Goal: Task Accomplishment & Management: Complete application form

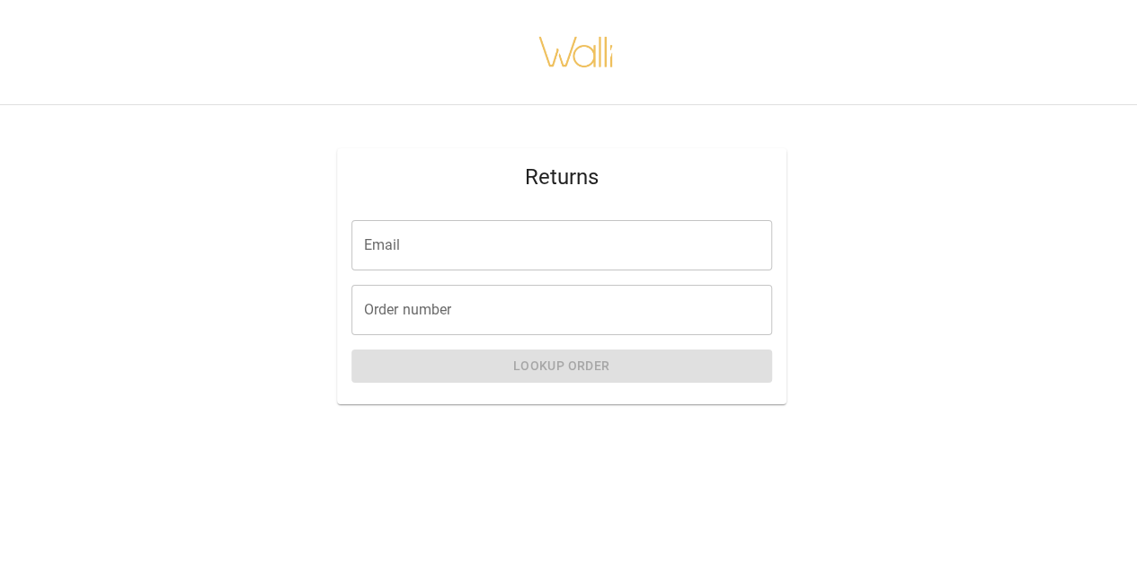
click at [397, 251] on div "Email Email" at bounding box center [562, 245] width 421 height 50
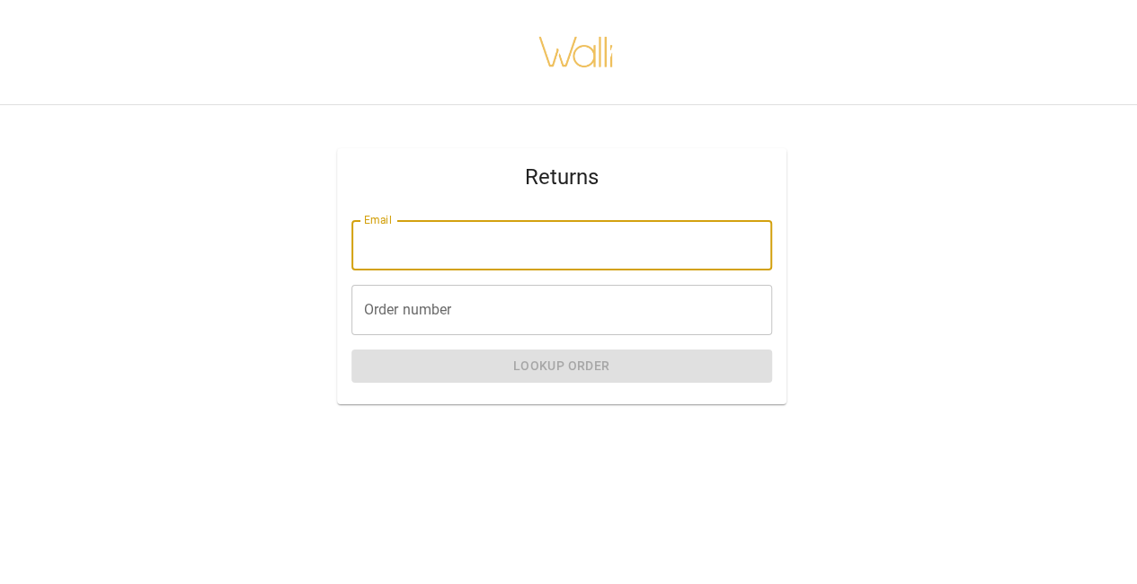
type input "**********"
click at [389, 314] on div "Order number Order number" at bounding box center [562, 310] width 421 height 50
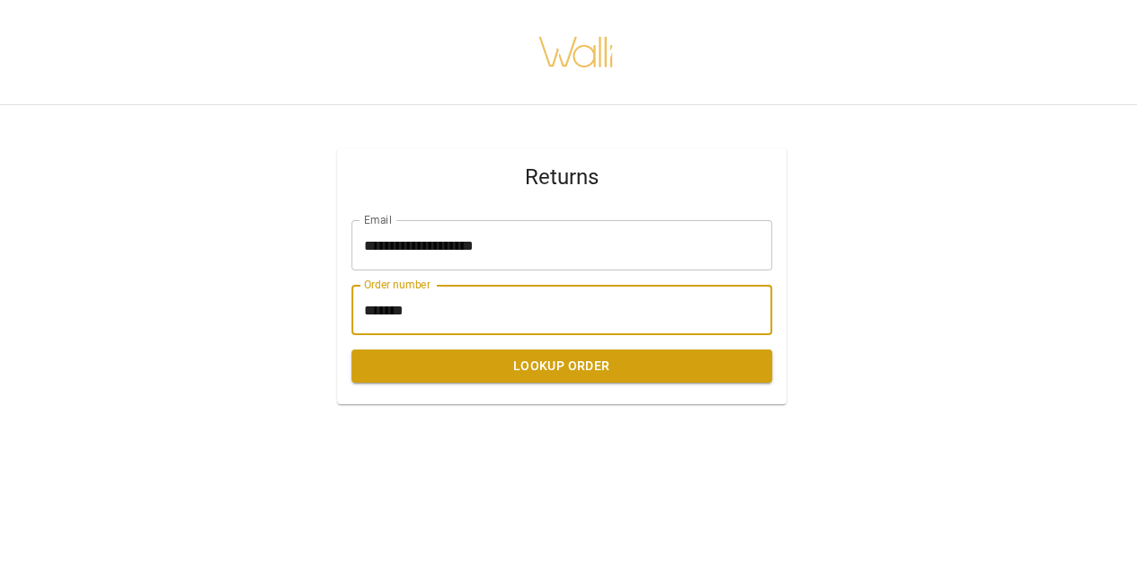
type input "*******"
click at [542, 374] on button "Lookup Order" at bounding box center [562, 366] width 421 height 33
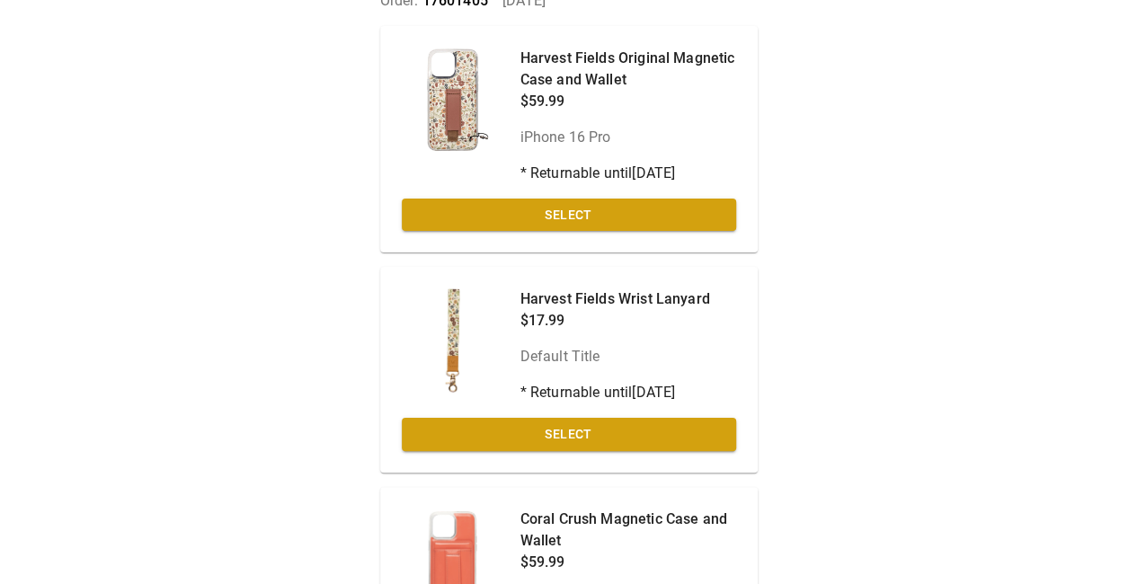
scroll to position [158, 0]
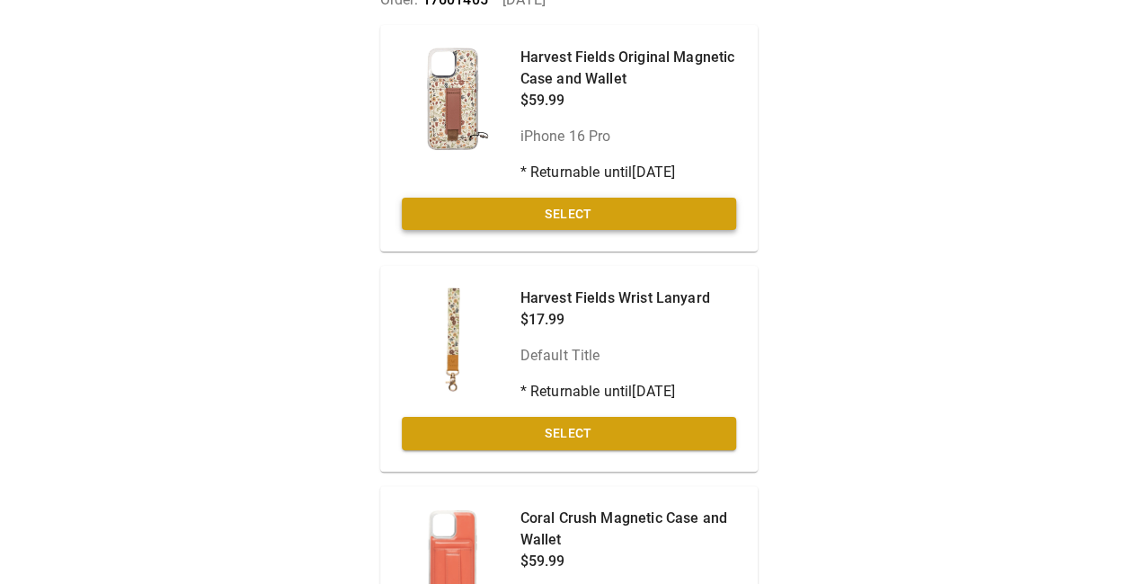
click at [550, 218] on button "Select" at bounding box center [569, 214] width 334 height 33
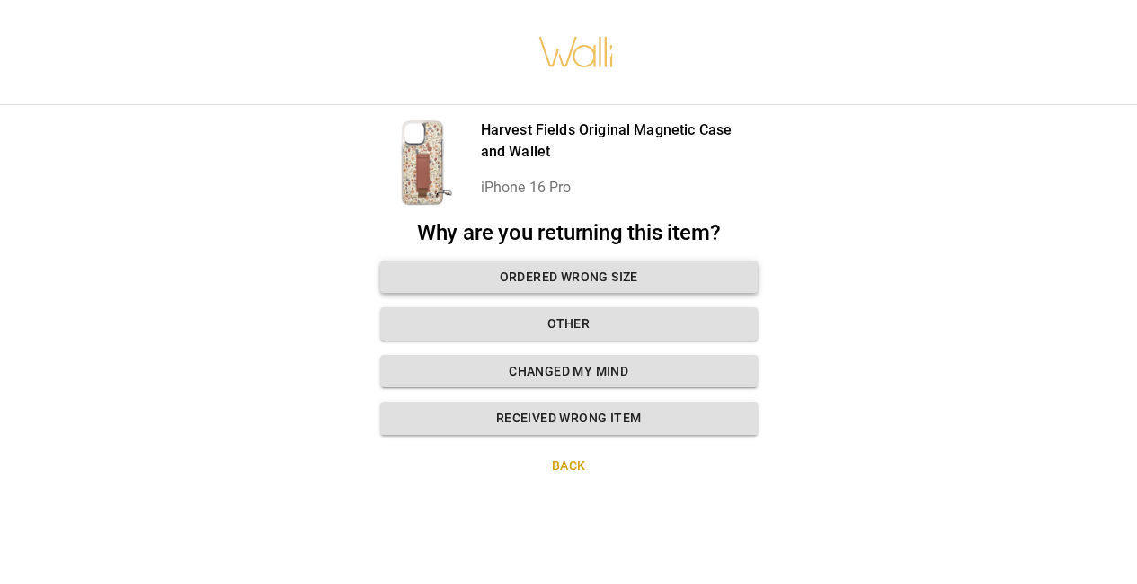
click at [500, 261] on button "Ordered wrong size" at bounding box center [569, 277] width 378 height 33
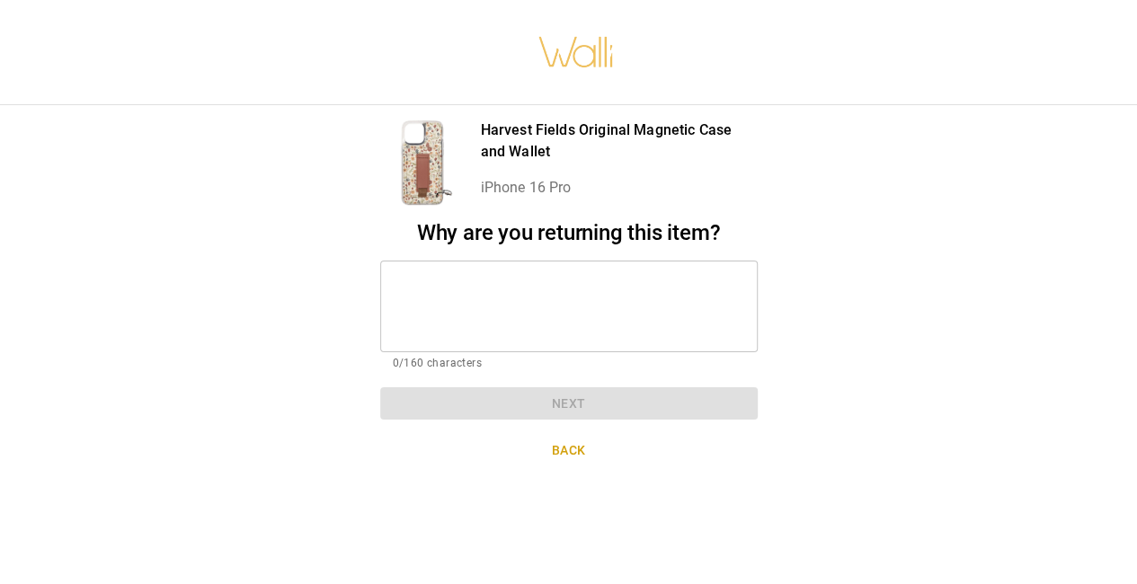
click at [408, 275] on textarea at bounding box center [569, 306] width 352 height 62
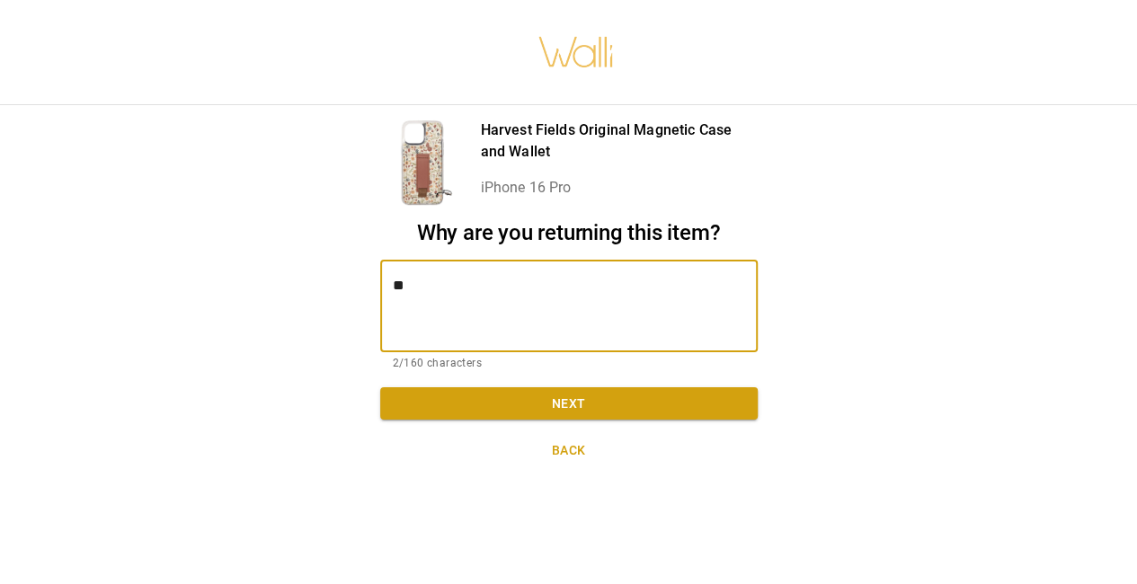
type textarea "*"
type textarea "**********"
click at [557, 388] on button "Next" at bounding box center [569, 404] width 378 height 33
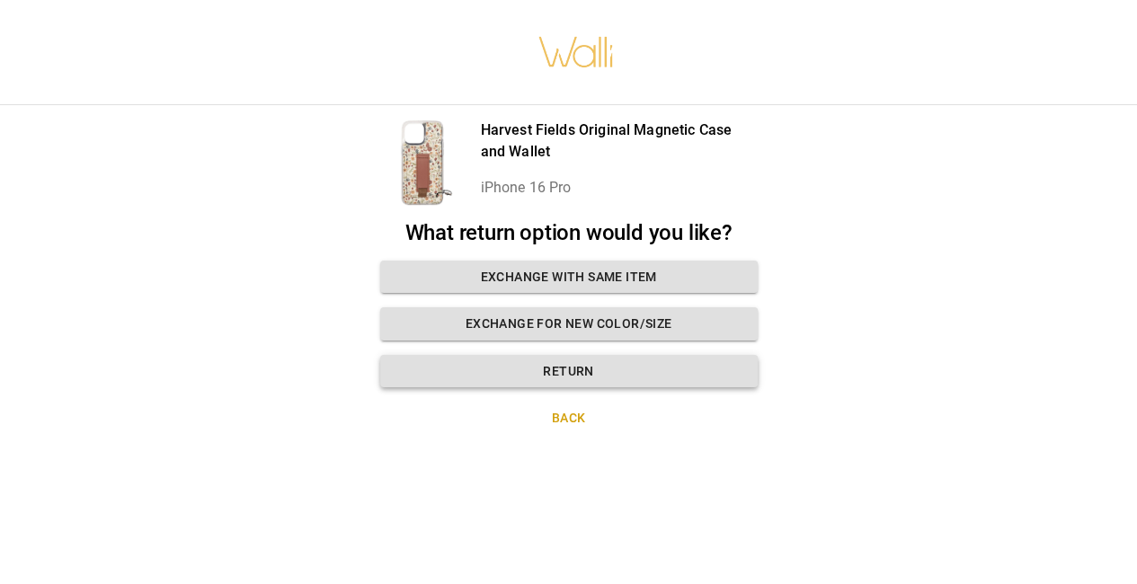
click at [543, 361] on button "Return" at bounding box center [569, 371] width 378 height 33
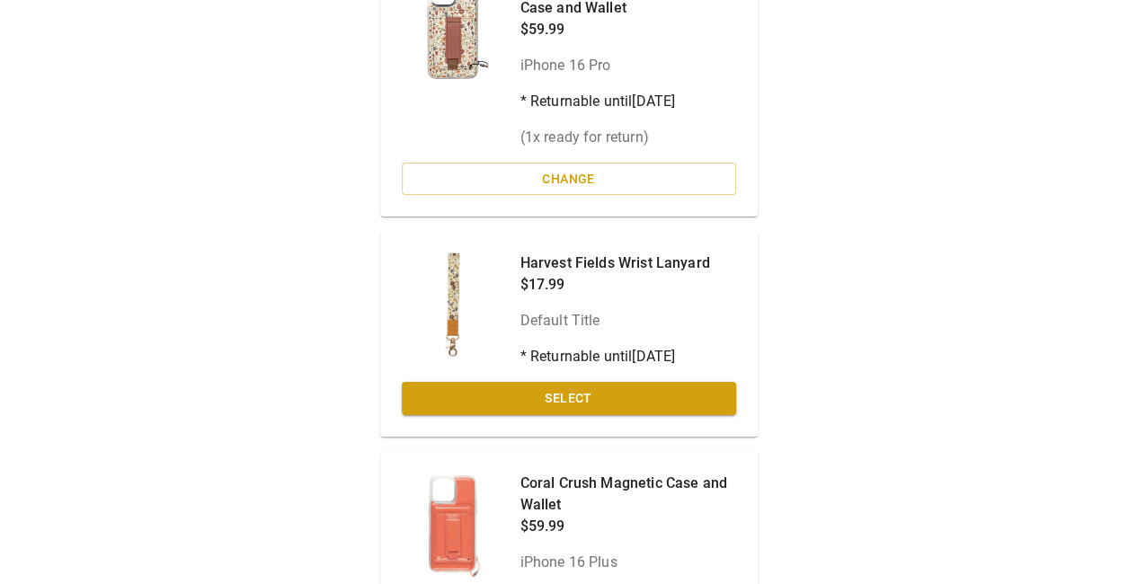
scroll to position [234, 0]
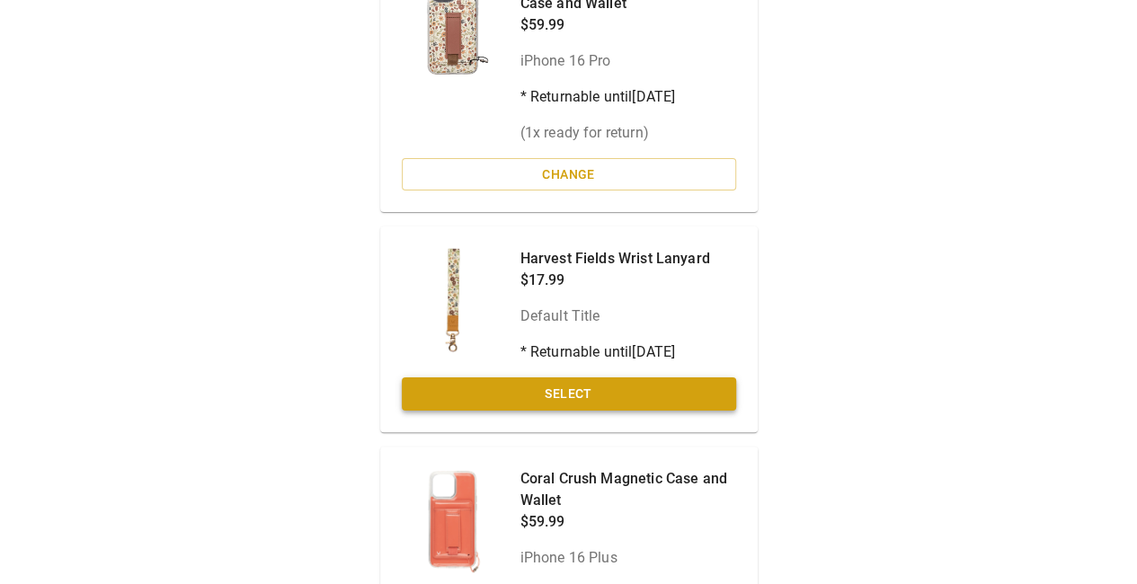
click at [518, 387] on button "Select" at bounding box center [569, 394] width 334 height 33
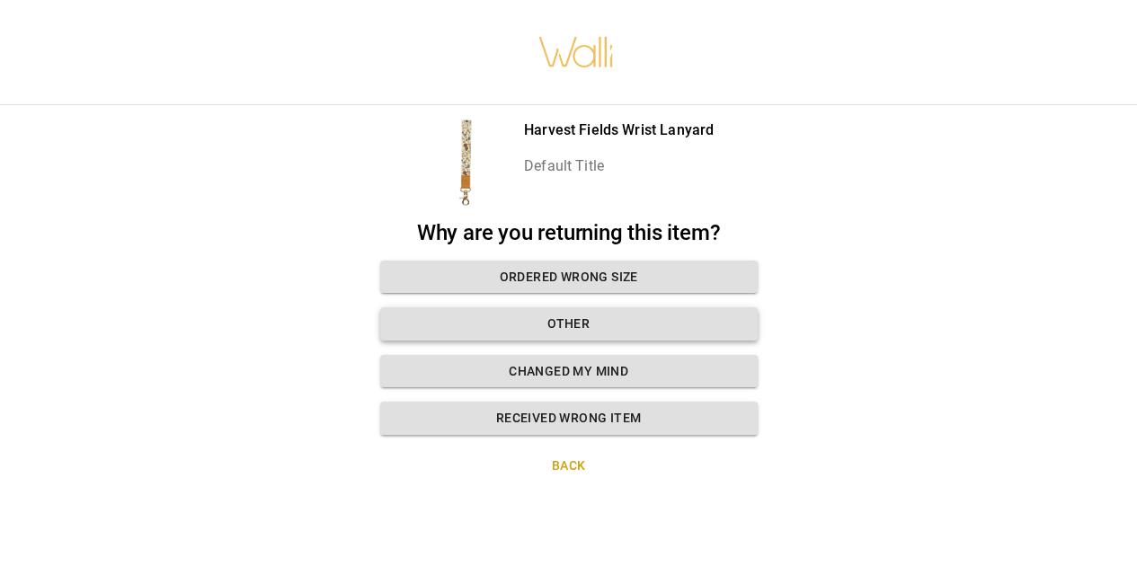
click at [495, 314] on button "Other" at bounding box center [569, 324] width 378 height 33
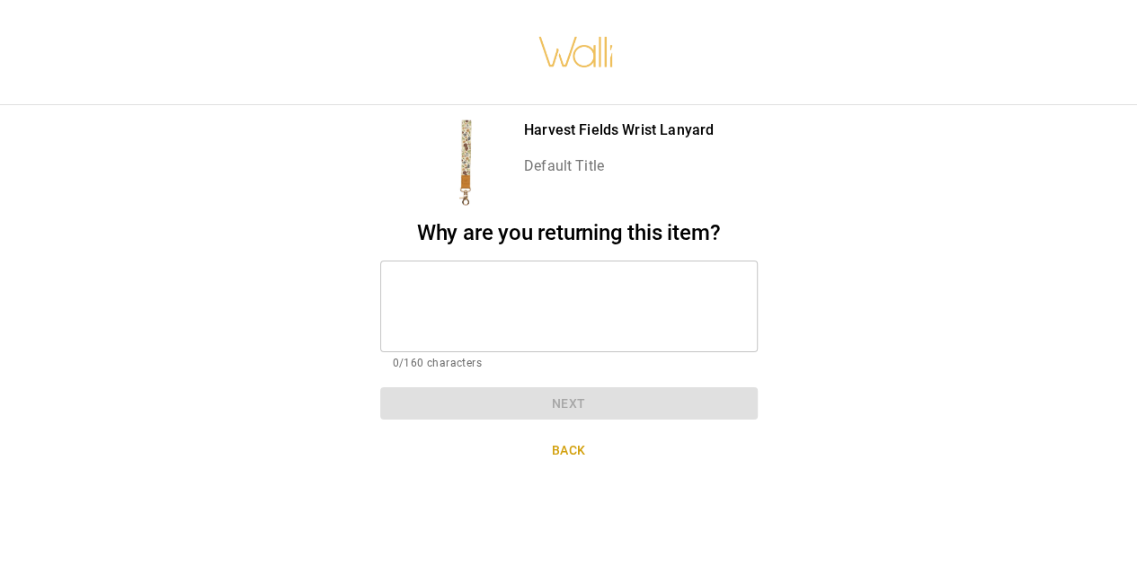
click at [406, 275] on textarea at bounding box center [569, 306] width 352 height 62
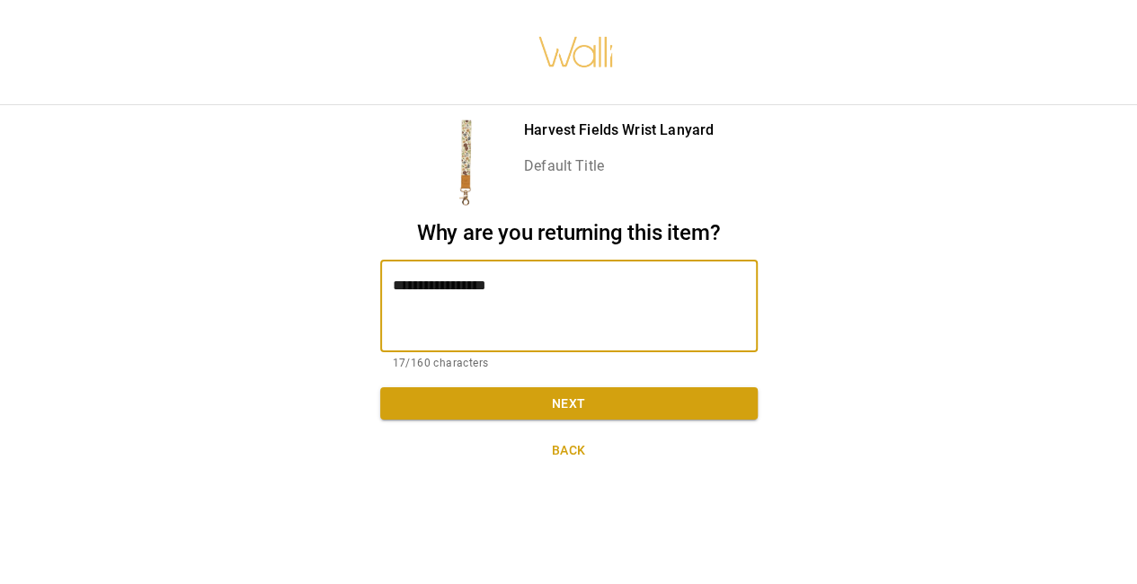
type textarea "**********"
click at [561, 390] on button "Next" at bounding box center [569, 404] width 378 height 33
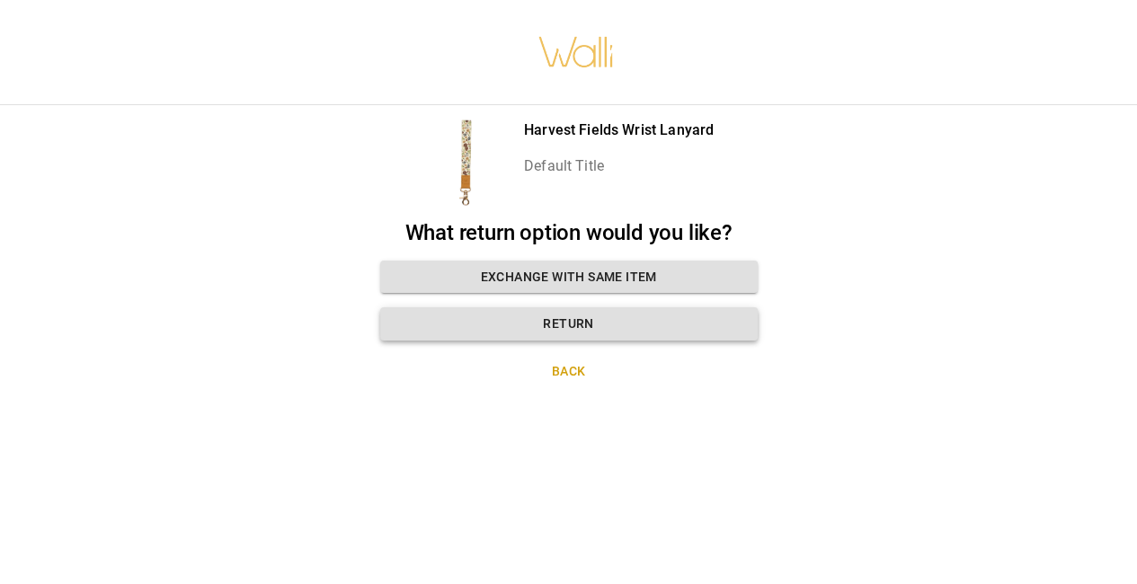
click at [502, 311] on button "Return" at bounding box center [569, 324] width 378 height 33
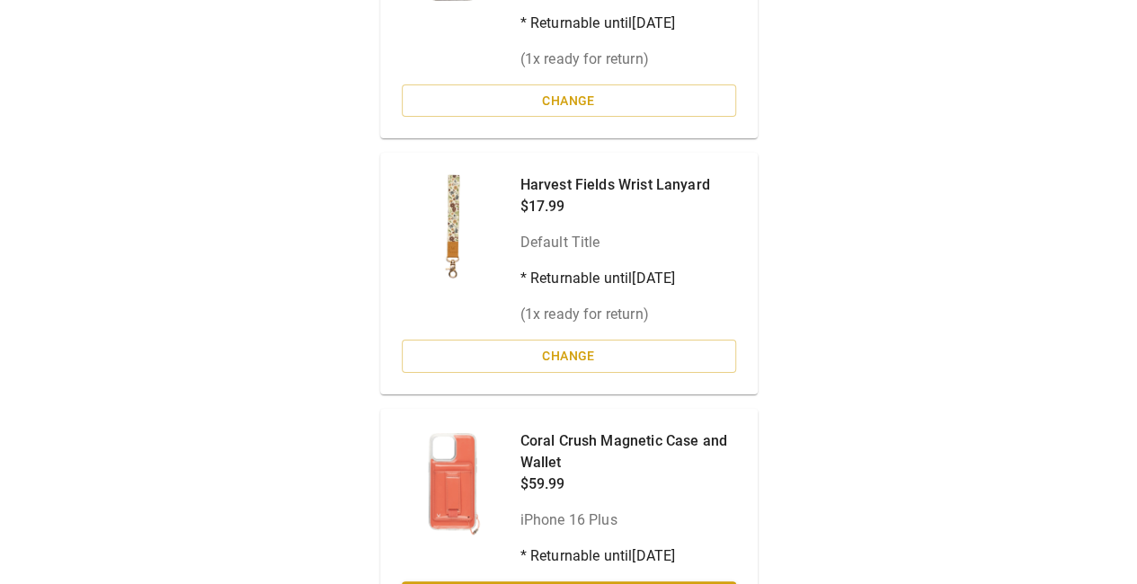
scroll to position [426, 0]
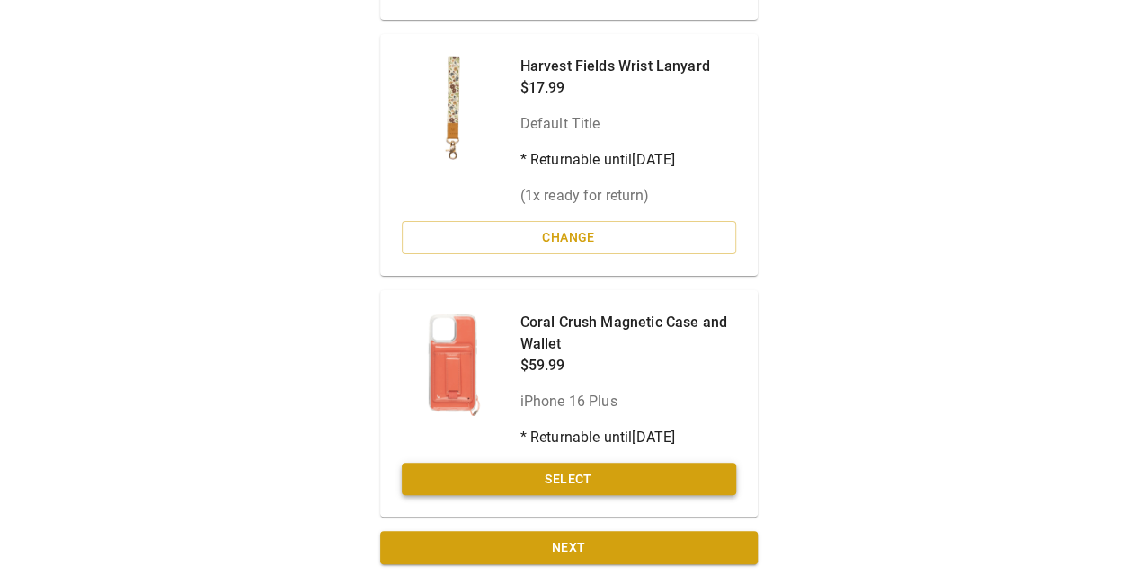
click at [536, 477] on button "Select" at bounding box center [569, 479] width 334 height 33
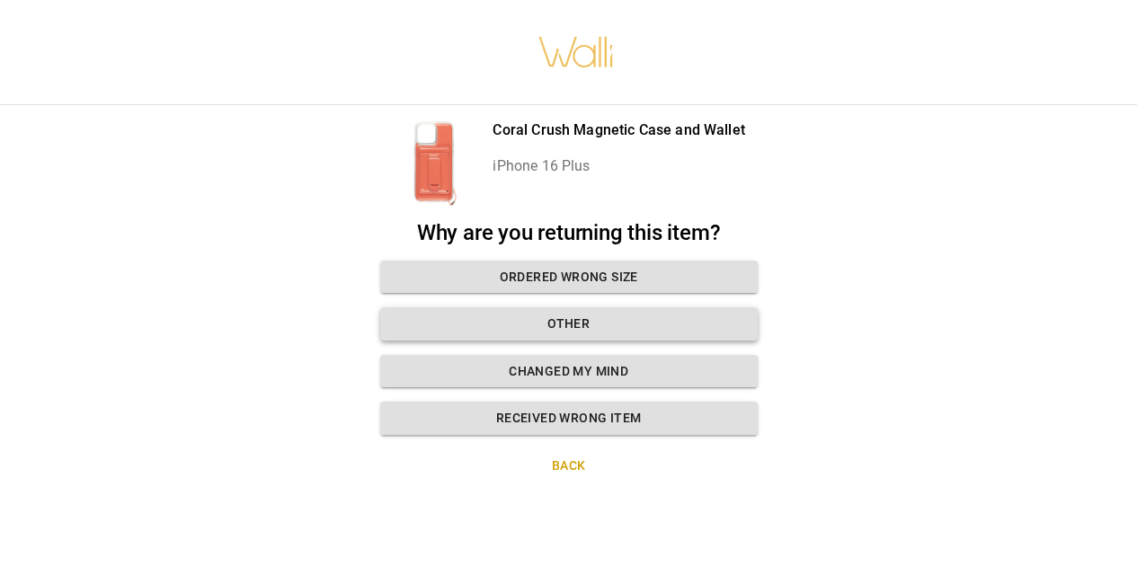
click at [495, 313] on button "Other" at bounding box center [569, 324] width 378 height 33
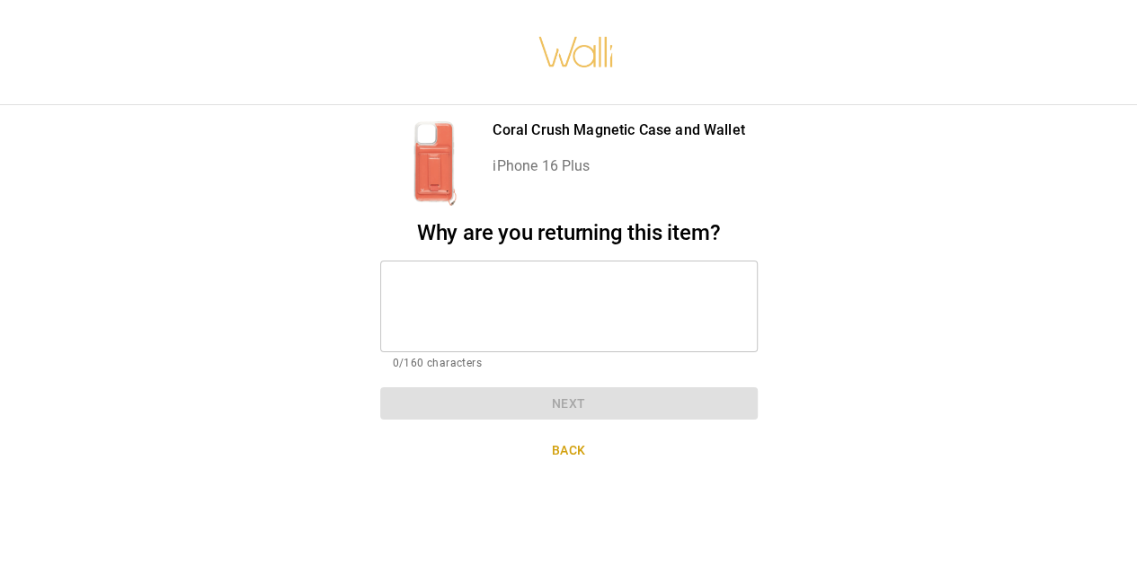
click at [556, 437] on button "Back" at bounding box center [569, 450] width 378 height 33
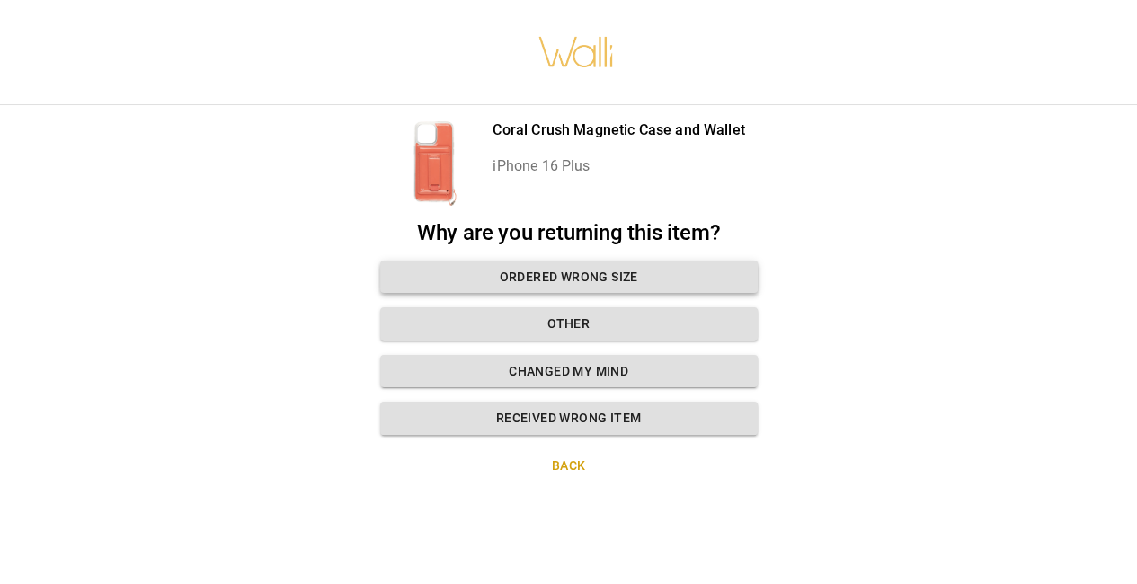
click at [447, 263] on button "Ordered wrong size" at bounding box center [569, 277] width 378 height 33
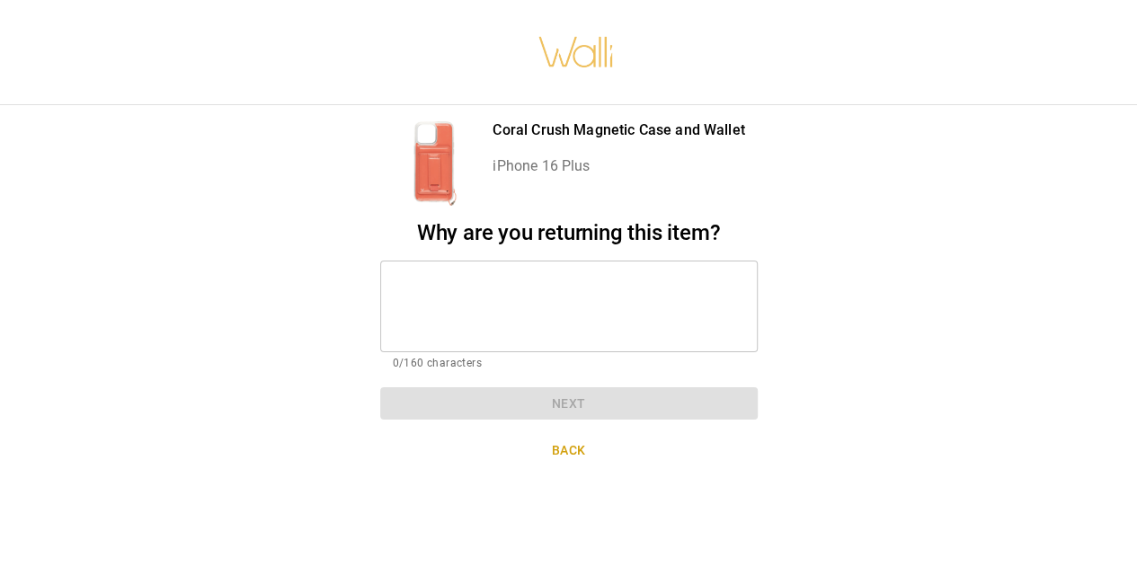
click at [398, 275] on textarea at bounding box center [569, 306] width 352 height 62
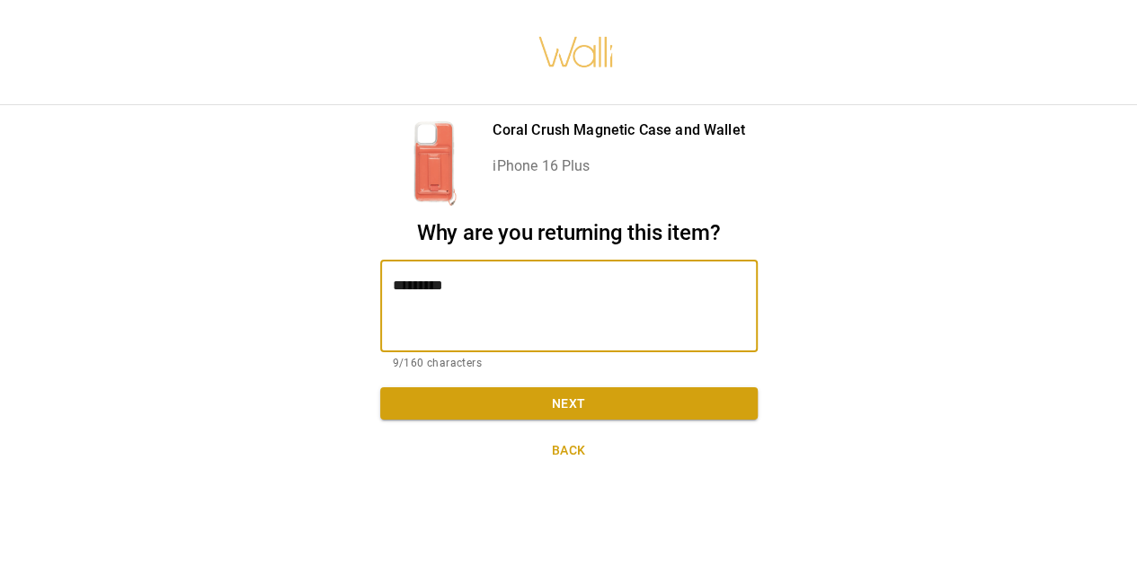
type textarea "**********"
click at [560, 394] on button "Next" at bounding box center [569, 404] width 378 height 33
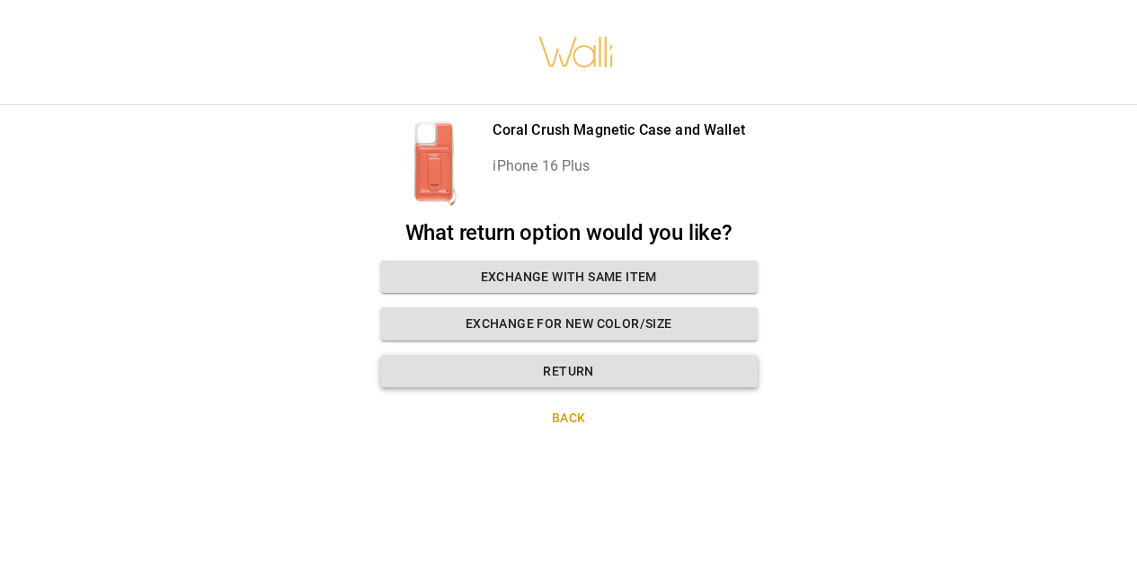
click at [511, 362] on button "Return" at bounding box center [569, 371] width 378 height 33
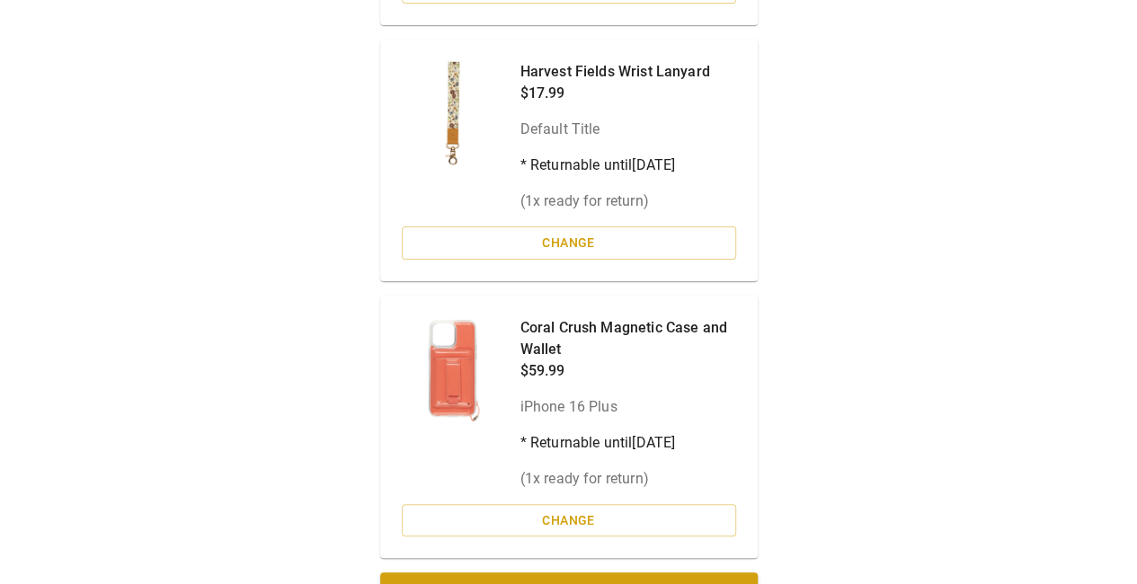
scroll to position [461, 0]
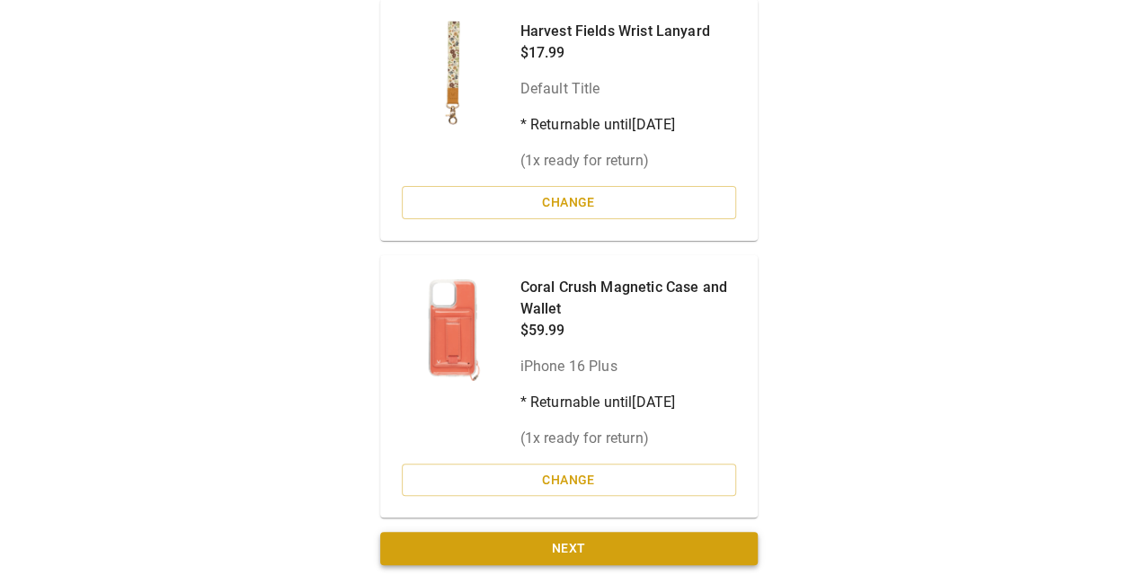
click at [566, 554] on button "Next" at bounding box center [569, 548] width 378 height 33
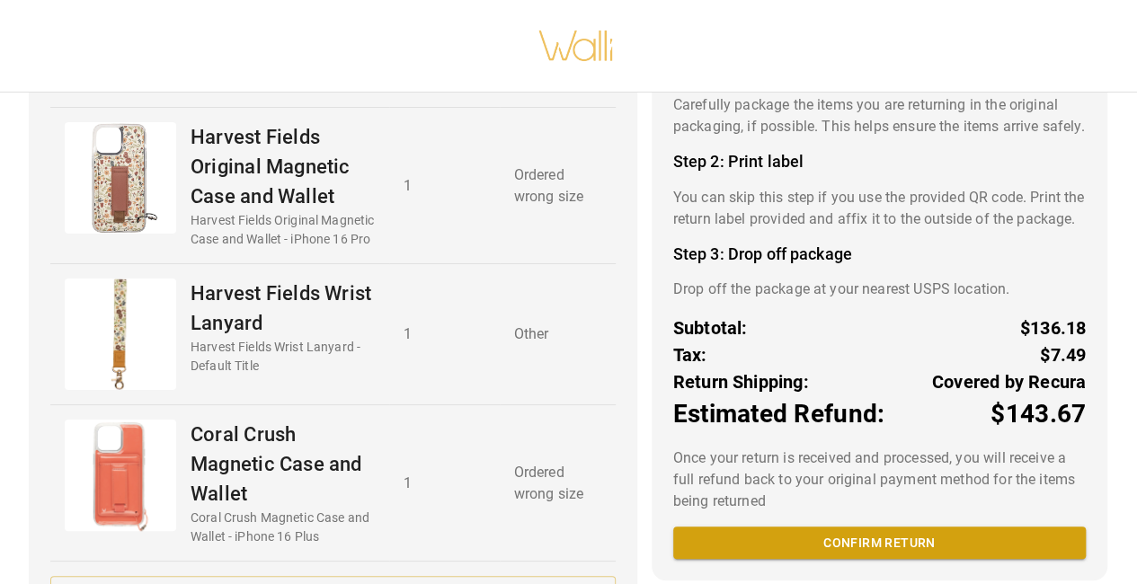
scroll to position [236, 0]
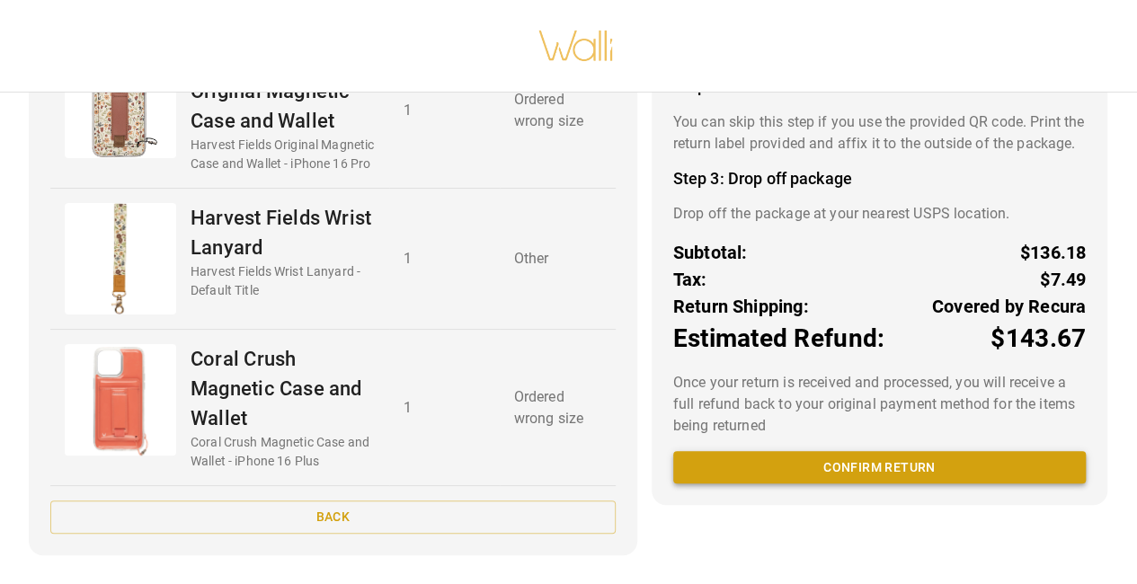
click at [840, 485] on button "Confirm return" at bounding box center [879, 467] width 413 height 33
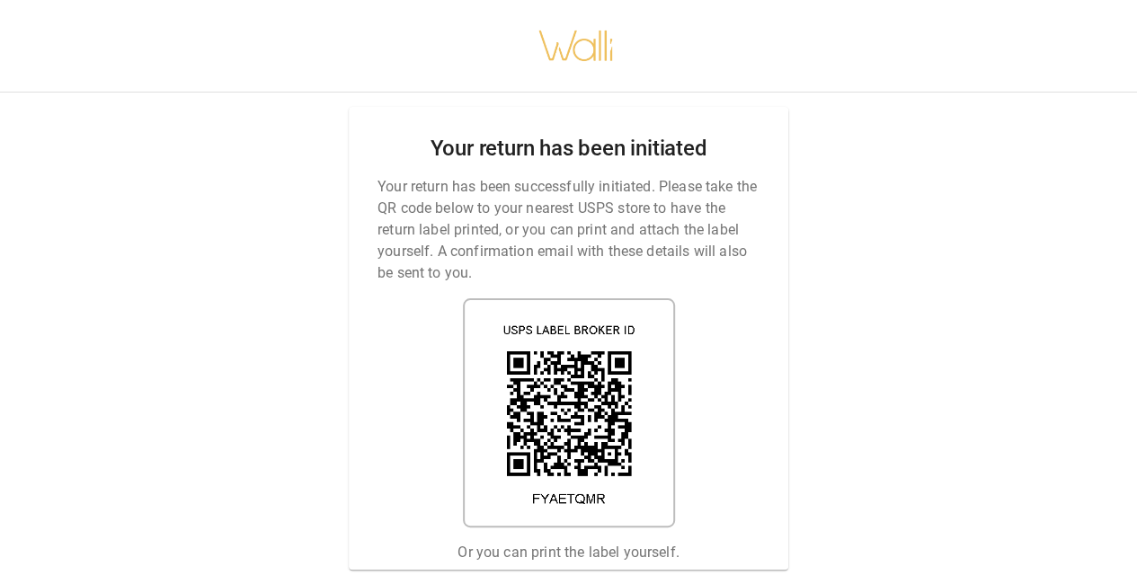
click at [541, 570] on div "Your return has been initiated Your return has been successfully initiated. Ple…" at bounding box center [568, 292] width 1137 height 584
click at [538, 578] on link "Print return label" at bounding box center [568, 594] width 164 height 33
click at [561, 582] on link "Print return label" at bounding box center [568, 594] width 164 height 33
